Goal: Information Seeking & Learning: Learn about a topic

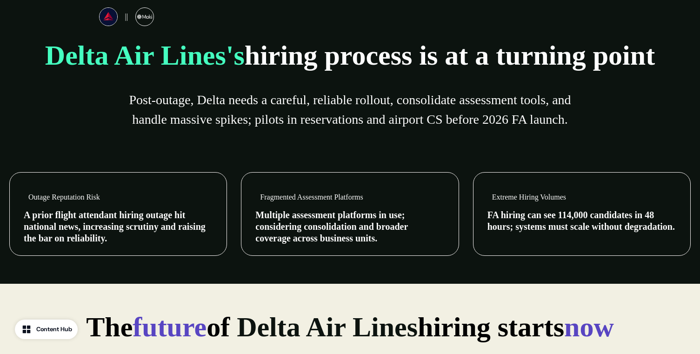
scroll to position [389, 0]
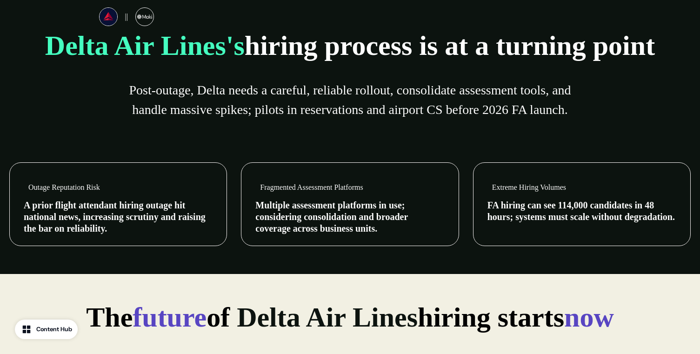
click at [334, 220] on span "Multiple assessment platforms in use; considering consolidation and broader cov…" at bounding box center [331, 216] width 153 height 33
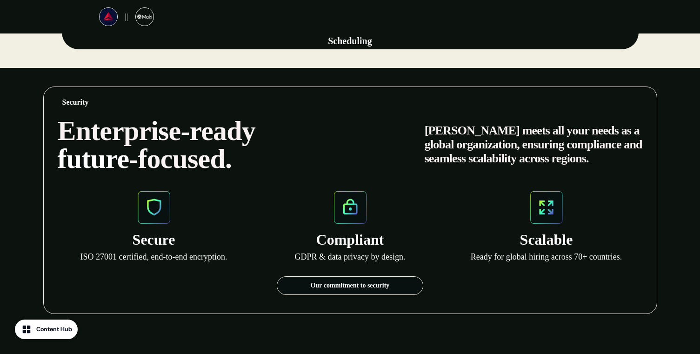
scroll to position [1126, 0]
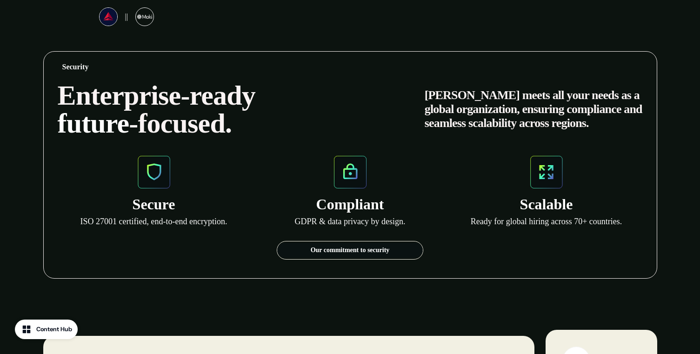
click at [359, 246] on link "Our commitment to security" at bounding box center [350, 250] width 146 height 15
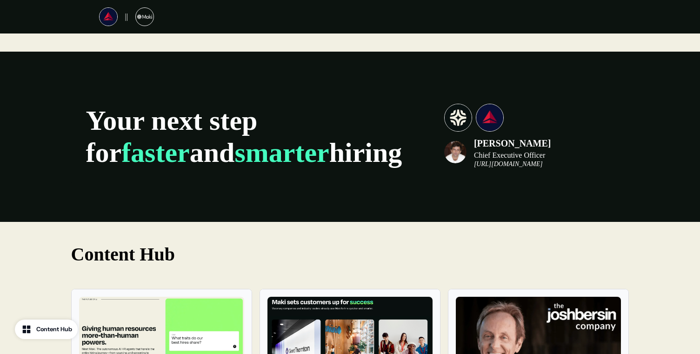
scroll to position [1704, 0]
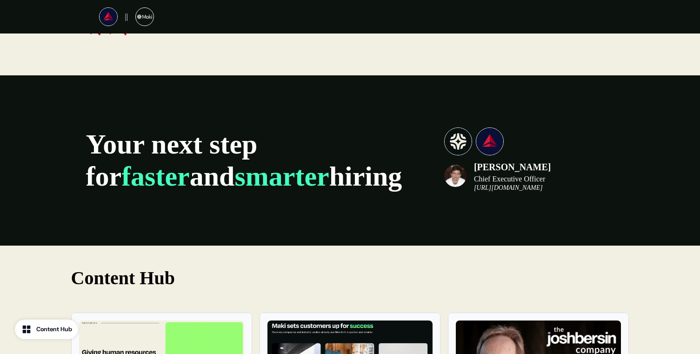
click at [511, 184] on em "[URL][DOMAIN_NAME]" at bounding box center [508, 187] width 69 height 7
click at [491, 135] on img at bounding box center [490, 141] width 28 height 28
click at [458, 135] on img at bounding box center [458, 141] width 28 height 28
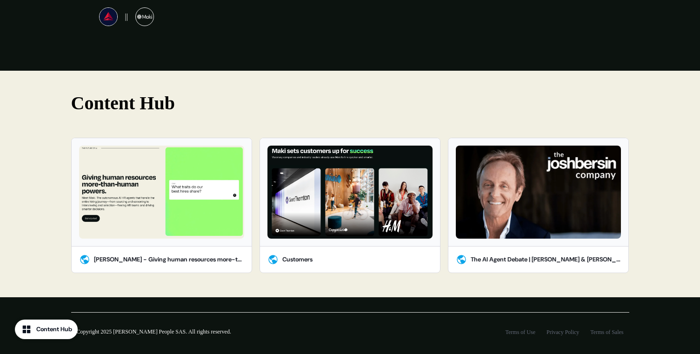
scroll to position [1895, 0]
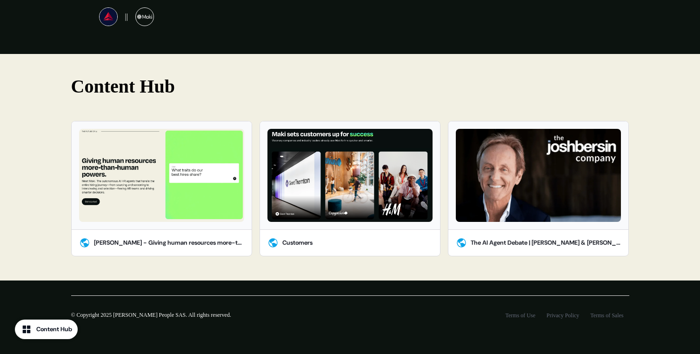
click at [359, 264] on div "Content Hub [PERSON_NAME] - Giving human resources more-than-human powers. Cust…" at bounding box center [350, 167] width 614 height 227
click at [351, 262] on div "Content Hub [PERSON_NAME] - Giving human resources more-than-human powers. Cust…" at bounding box center [350, 167] width 614 height 227
click at [648, 155] on div "Content Hub [PERSON_NAME] - Giving human resources more-than-human powers. Cust…" at bounding box center [350, 167] width 614 height 227
